Goal: Task Accomplishment & Management: Use online tool/utility

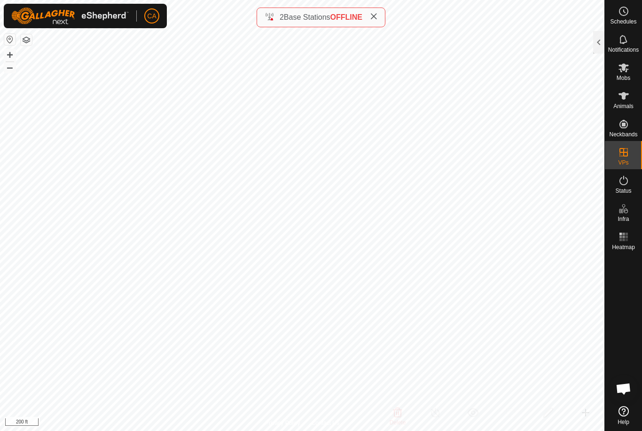
click at [374, 22] on span at bounding box center [374, 17] width 8 height 11
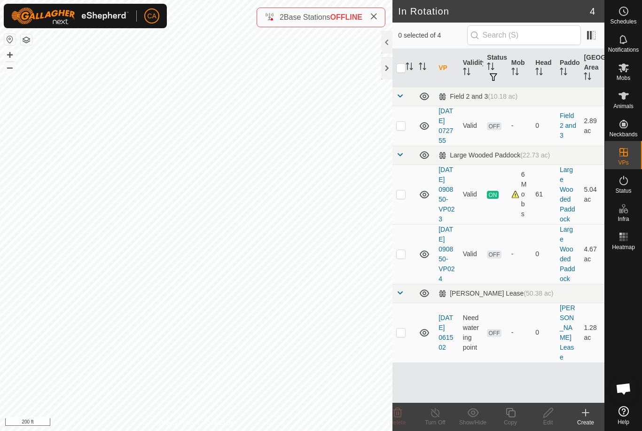
click at [402, 198] on p-checkbox at bounding box center [400, 194] width 9 height 8
checkbox input "true"
click at [515, 419] on div "Copy" at bounding box center [511, 422] width 38 height 8
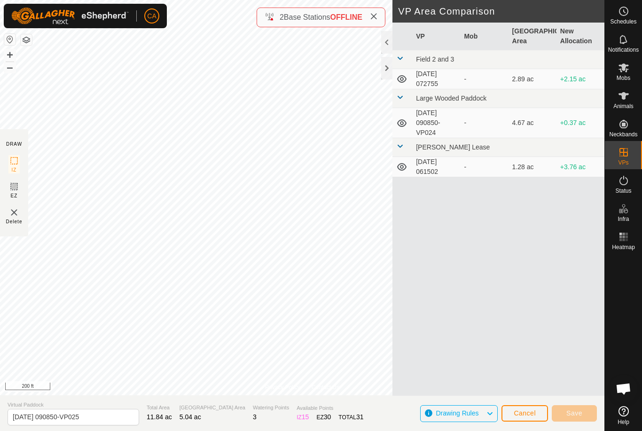
click at [391, 70] on div at bounding box center [386, 68] width 11 height 23
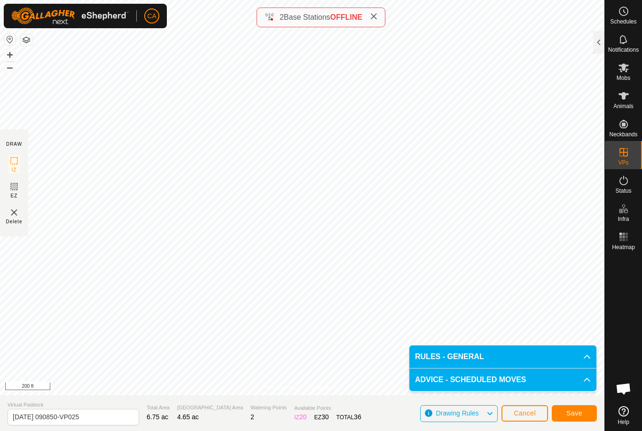
click at [574, 415] on span "Save" at bounding box center [574, 413] width 16 height 8
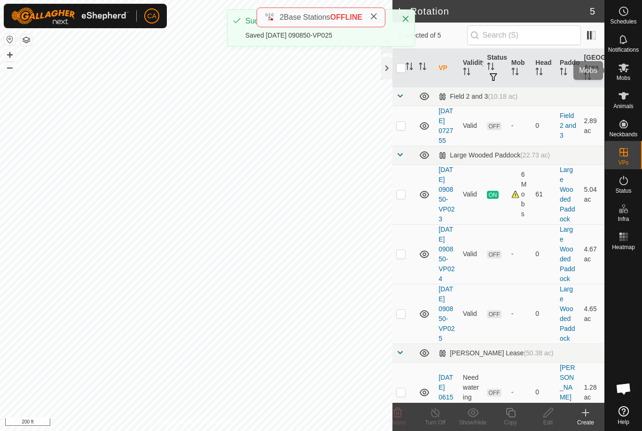
click at [627, 75] on span "Mobs" at bounding box center [624, 78] width 14 height 6
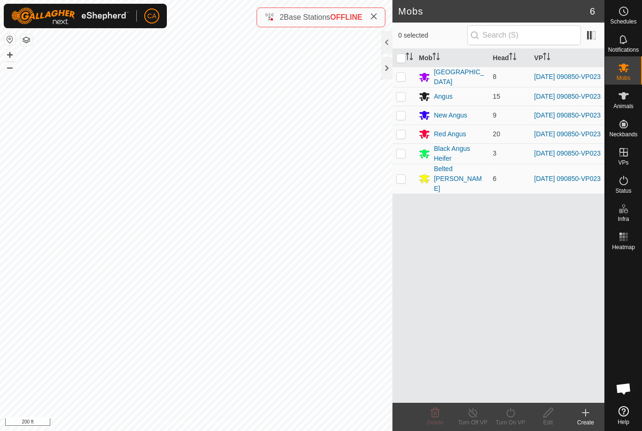
click at [400, 58] on input "checkbox" at bounding box center [400, 58] width 9 height 9
checkbox input "true"
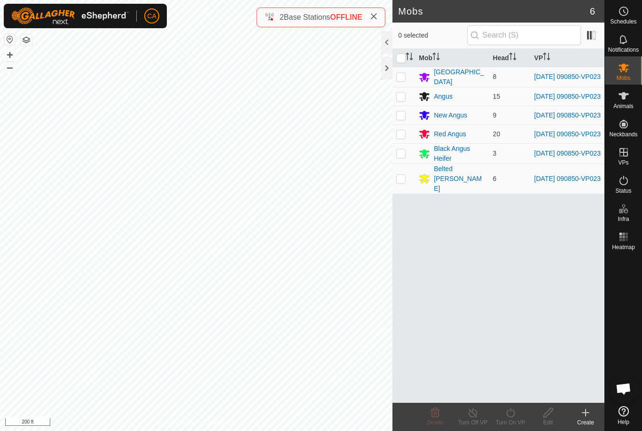
checkbox input "true"
click at [511, 417] on icon at bounding box center [511, 412] width 12 height 11
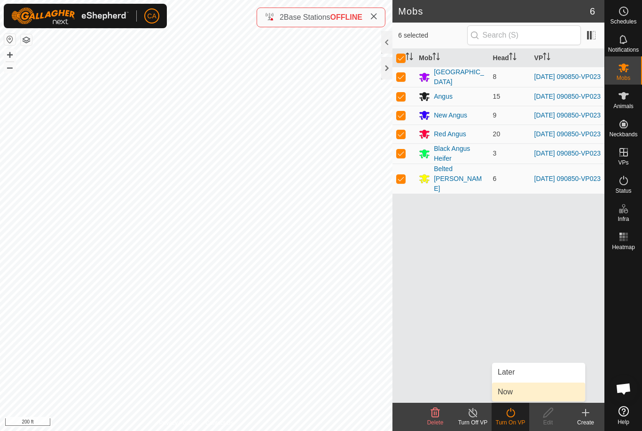
click at [533, 394] on link "Now" at bounding box center [538, 392] width 93 height 19
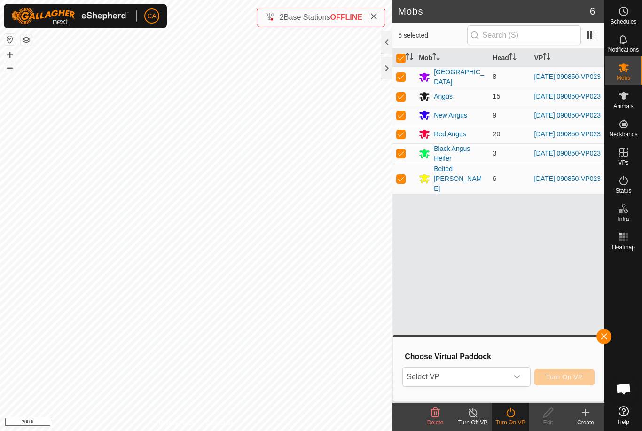
click at [516, 383] on div "dropdown trigger" at bounding box center [517, 377] width 19 height 19
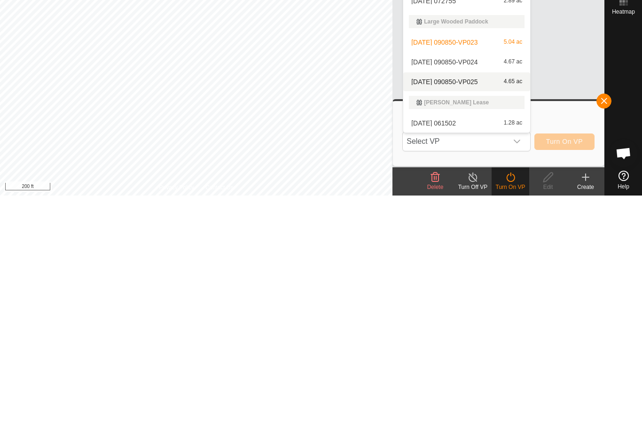
click at [470, 312] on div "2025-09-13 090850-VP025 4.65 ac" at bounding box center [467, 317] width 116 height 11
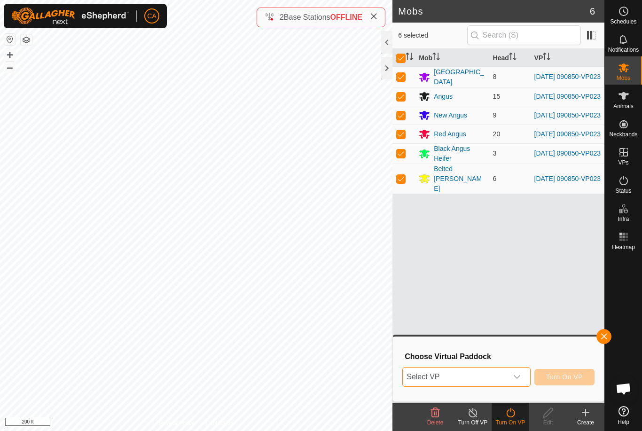
click at [483, 376] on span "Select VP" at bounding box center [455, 377] width 104 height 19
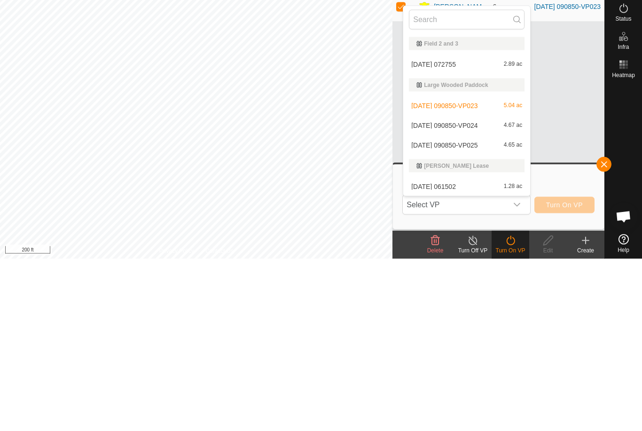
click at [478, 314] on span "[DATE] 090850-VP025" at bounding box center [444, 317] width 66 height 7
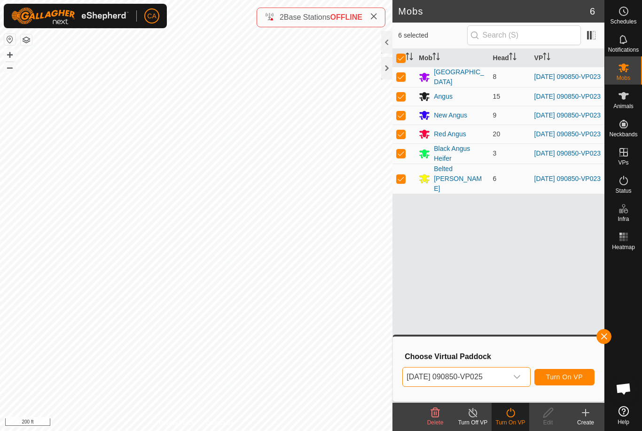
click at [569, 379] on span "Turn On VP" at bounding box center [564, 377] width 37 height 8
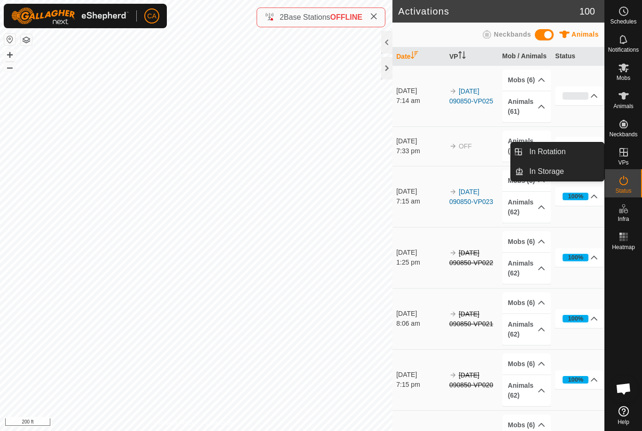
click at [563, 153] on span "In Rotation" at bounding box center [547, 151] width 36 height 11
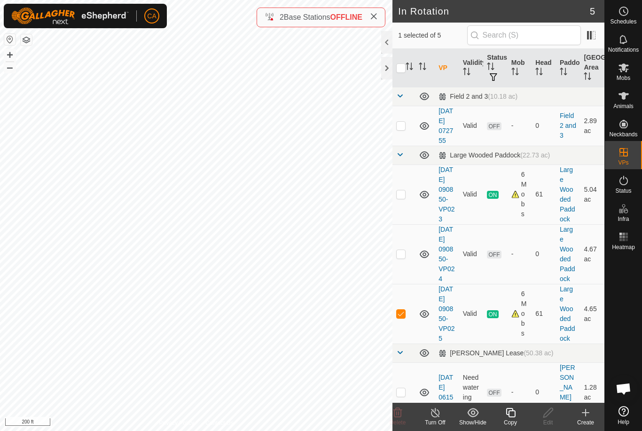
click at [406, 277] on td at bounding box center [404, 254] width 23 height 60
click at [403, 283] on td at bounding box center [404, 254] width 23 height 60
checkbox input "false"
click at [402, 317] on p-checkbox at bounding box center [400, 314] width 9 height 8
checkbox input "false"
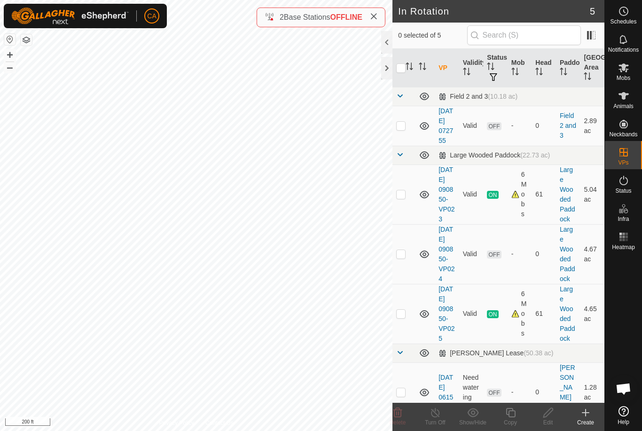
click at [404, 137] on td at bounding box center [404, 126] width 23 height 40
click at [403, 137] on td at bounding box center [404, 126] width 23 height 40
checkbox input "false"
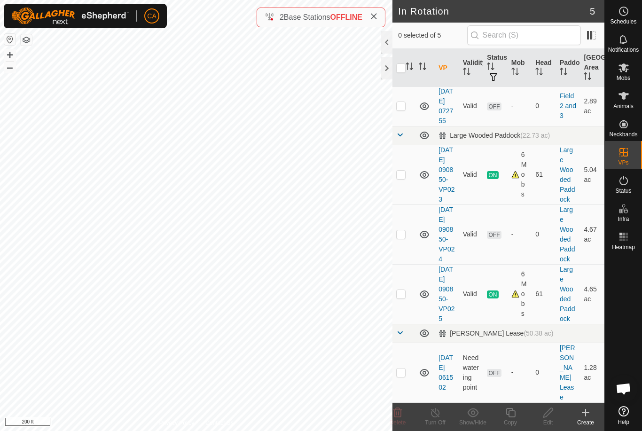
scroll to position [49, 0]
click at [406, 376] on p-checkbox at bounding box center [400, 373] width 9 height 8
click at [405, 376] on p-checkbox at bounding box center [400, 373] width 9 height 8
click at [409, 379] on td at bounding box center [404, 373] width 23 height 60
click at [401, 376] on p-checkbox at bounding box center [400, 373] width 9 height 8
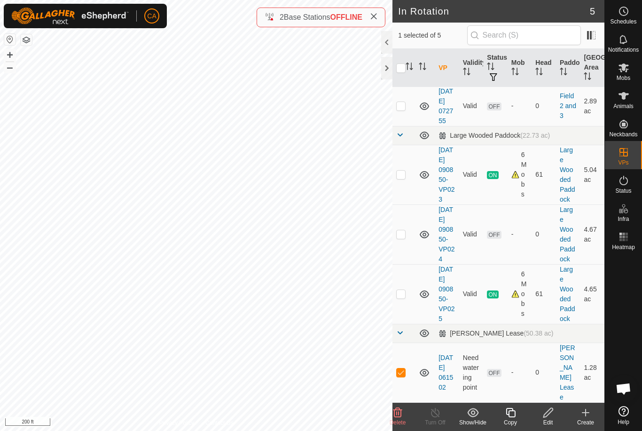
checkbox input "false"
click at [403, 235] on td at bounding box center [404, 235] width 23 height 60
checkbox input "true"
click at [552, 417] on icon at bounding box center [549, 412] width 12 height 11
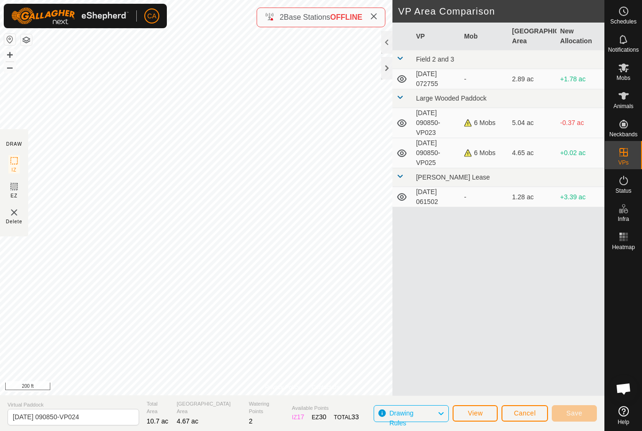
click at [390, 72] on div at bounding box center [386, 68] width 11 height 23
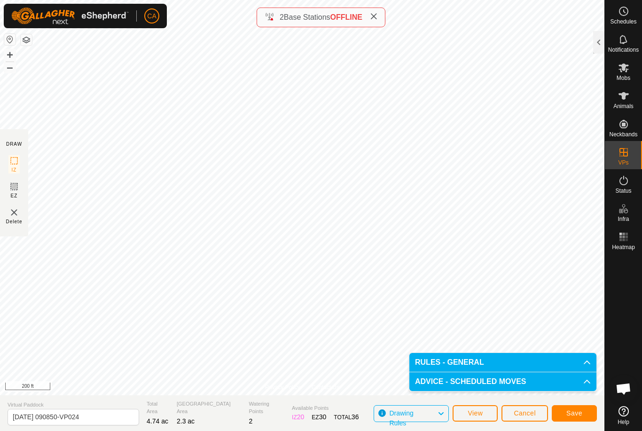
click at [582, 415] on button "Save" at bounding box center [574, 413] width 45 height 16
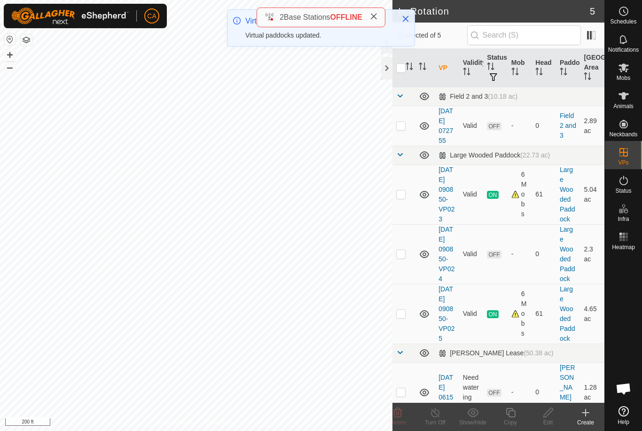
click at [376, 13] on icon at bounding box center [374, 17] width 8 height 8
click at [407, 20] on icon "Close" at bounding box center [406, 19] width 6 height 6
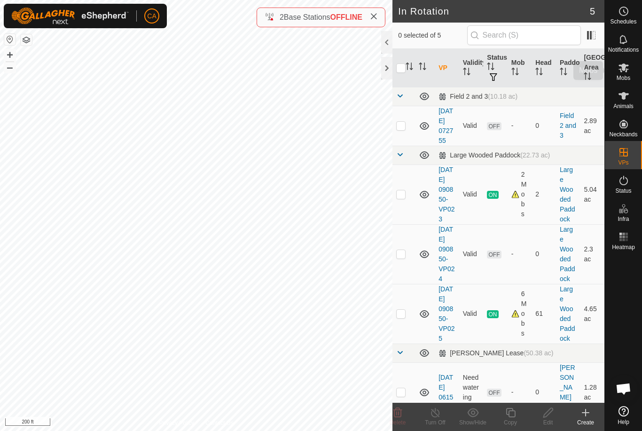
click at [619, 73] on es-mob-svg-icon at bounding box center [623, 67] width 17 height 15
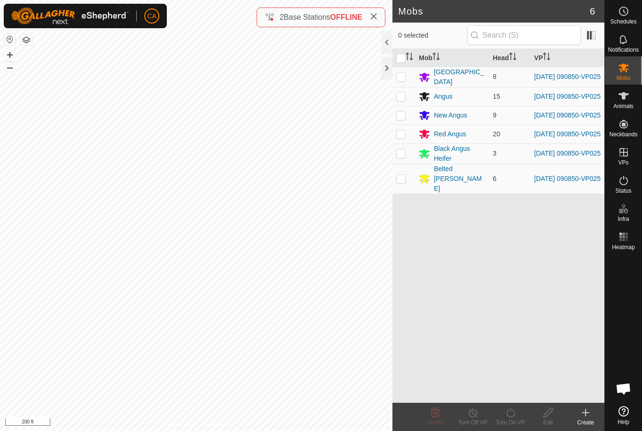
click at [404, 57] on input "checkbox" at bounding box center [400, 58] width 9 height 9
checkbox input "true"
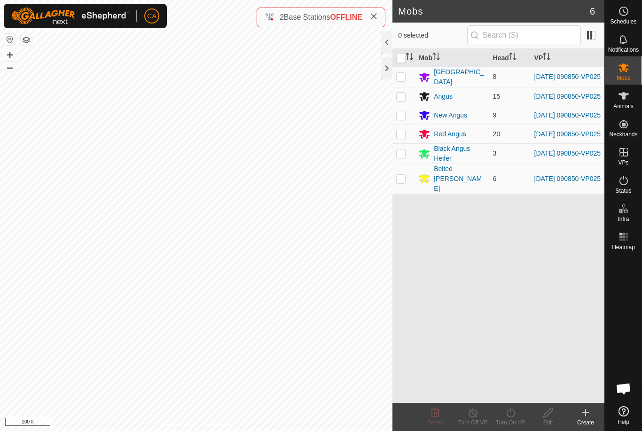
checkbox input "true"
click at [509, 420] on div "Turn On VP" at bounding box center [511, 422] width 38 height 8
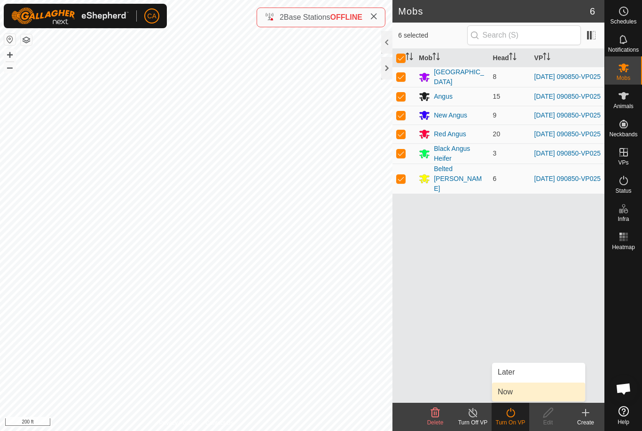
click at [528, 393] on link "Now" at bounding box center [538, 392] width 93 height 19
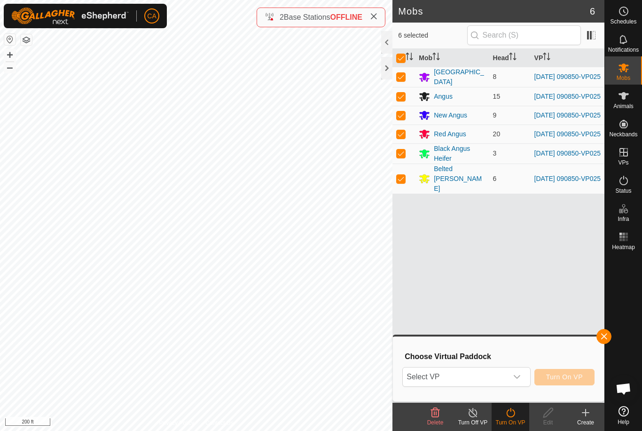
click at [500, 383] on span "Select VP" at bounding box center [455, 377] width 104 height 19
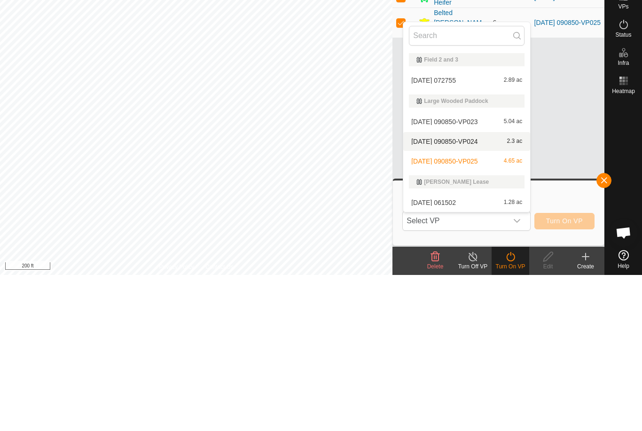
click at [459, 294] on span "[DATE] 090850-VP024" at bounding box center [444, 297] width 66 height 7
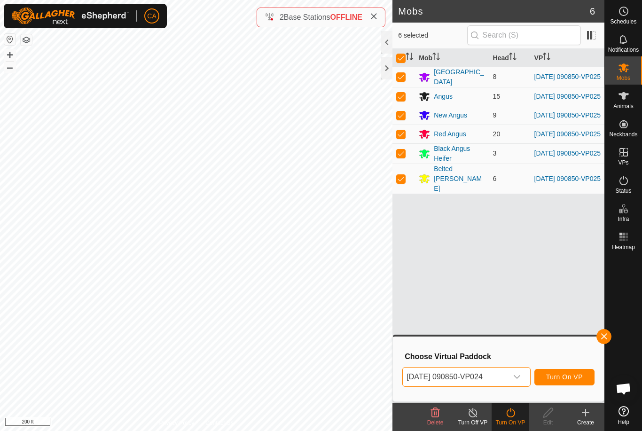
click at [565, 379] on span "Turn On VP" at bounding box center [564, 377] width 37 height 8
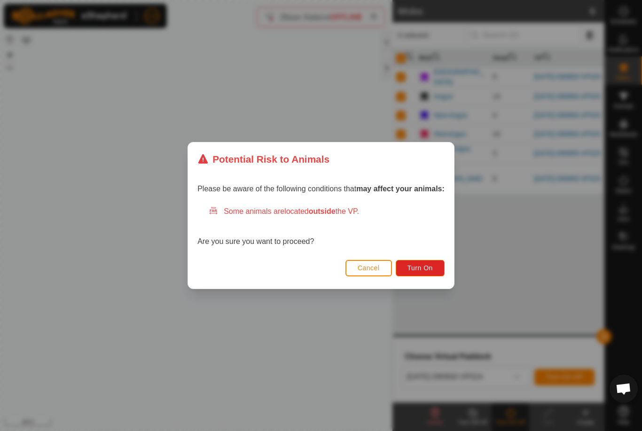
click at [425, 268] on span "Turn On" at bounding box center [420, 268] width 25 height 8
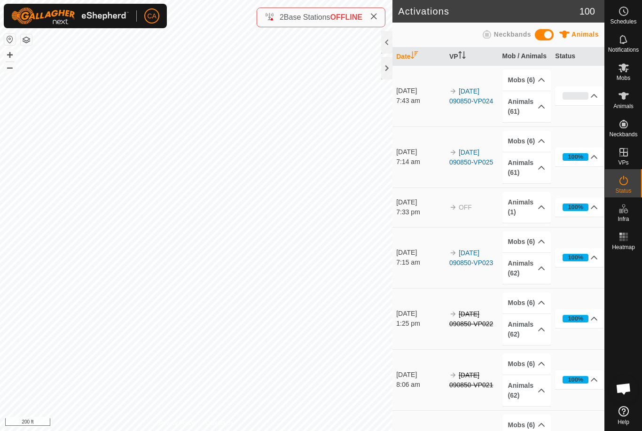
click at [388, 72] on div at bounding box center [386, 68] width 11 height 23
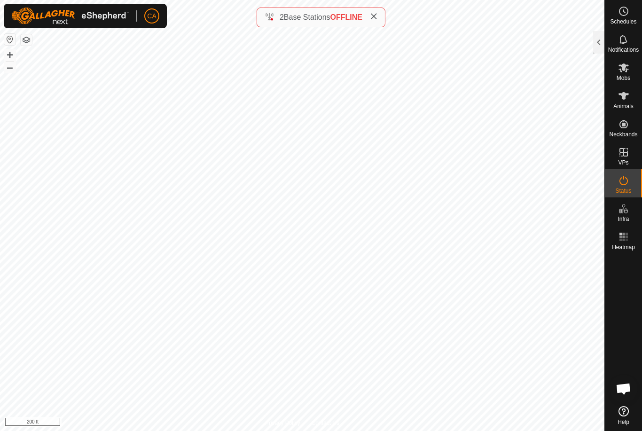
click at [30, 35] on button "button" at bounding box center [26, 39] width 11 height 11
click at [23, 45] on button "button" at bounding box center [26, 39] width 11 height 11
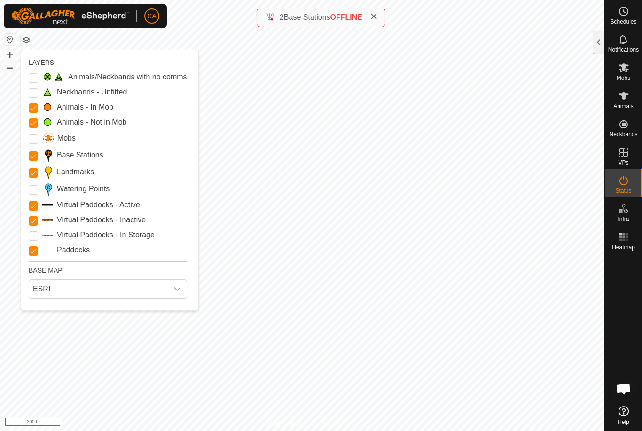
click at [32, 172] on input "Landmarks" at bounding box center [33, 172] width 9 height 9
click at [35, 173] on input "Landmarks" at bounding box center [33, 172] width 9 height 9
